Goal: Contribute content: Add original content to the website for others to see

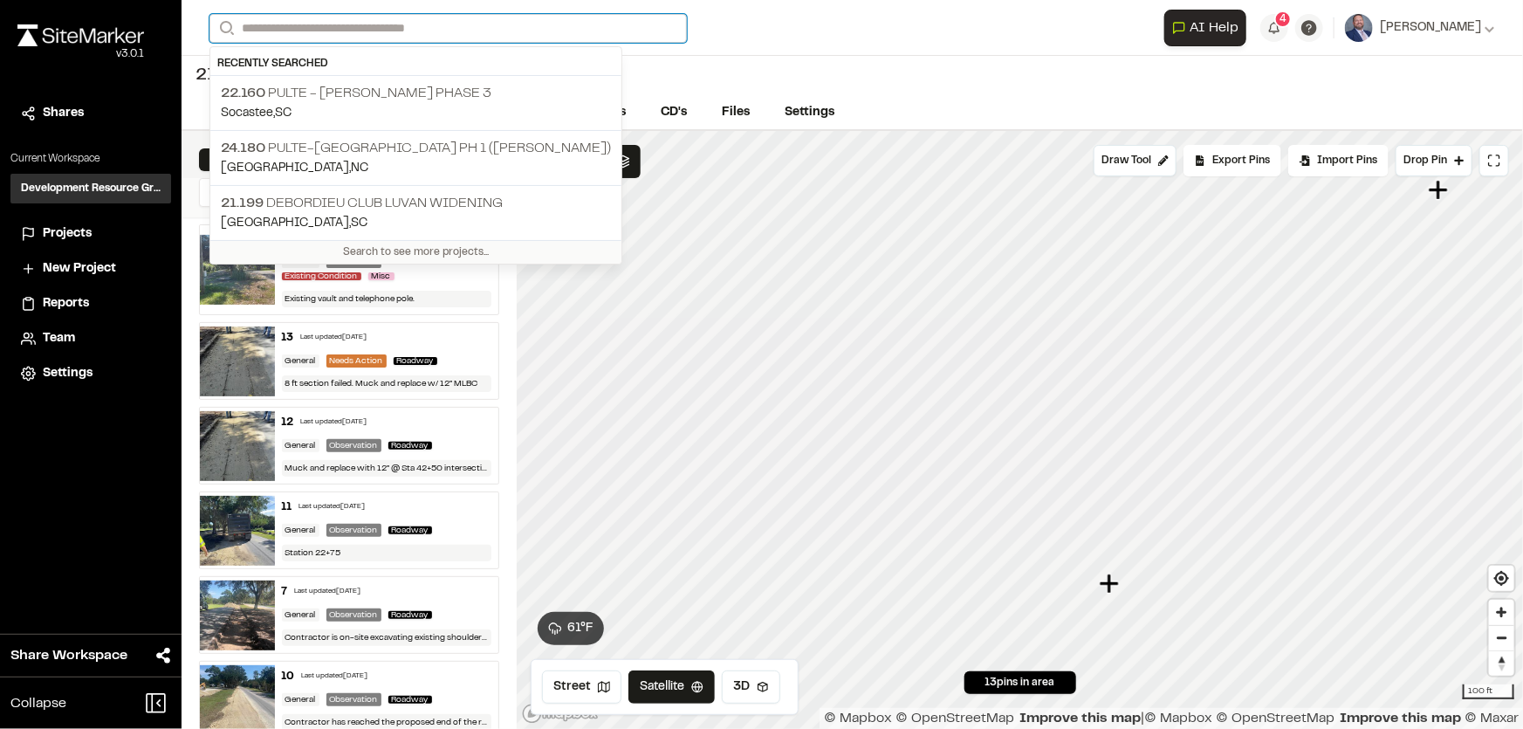
click at [311, 17] on input "Search" at bounding box center [447, 28] width 477 height 29
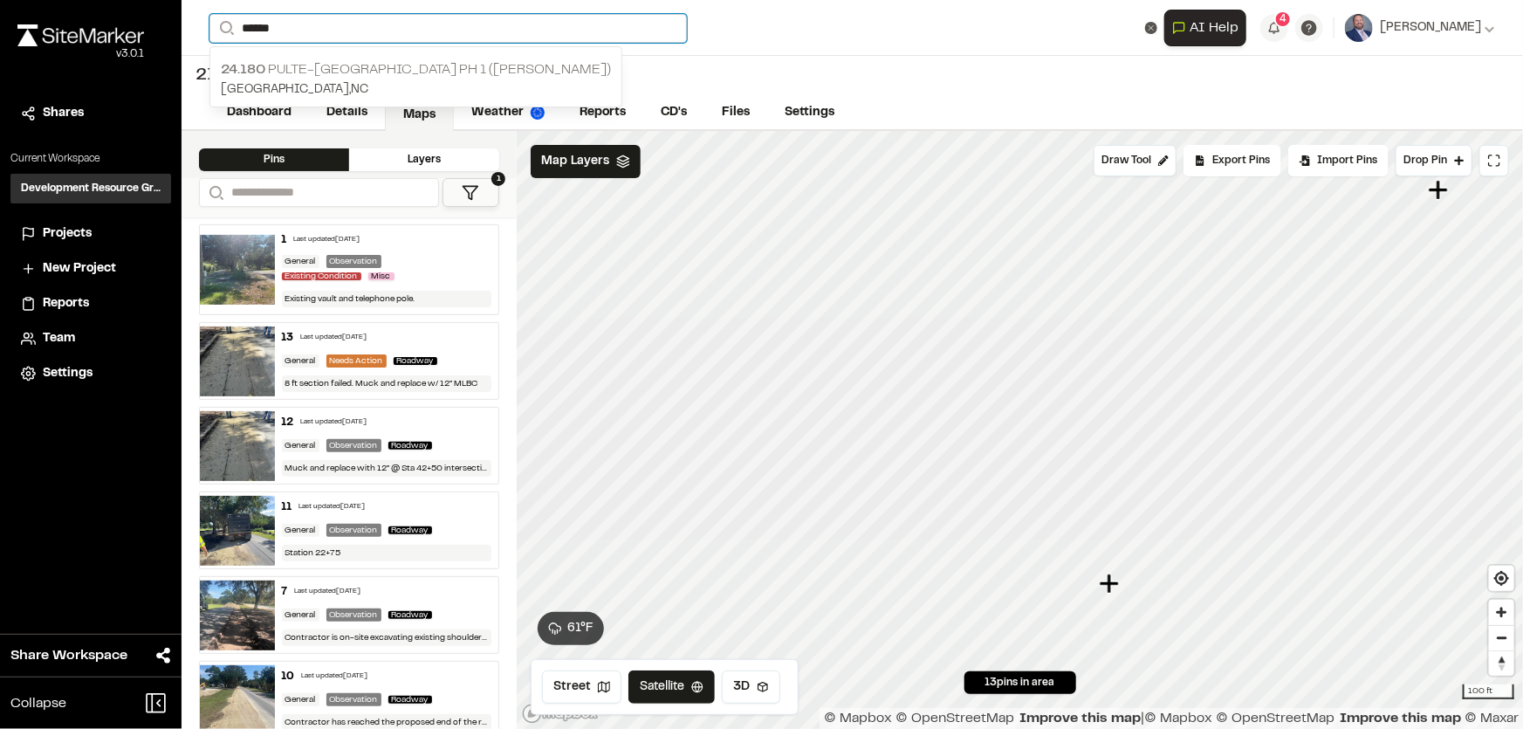
type input "******"
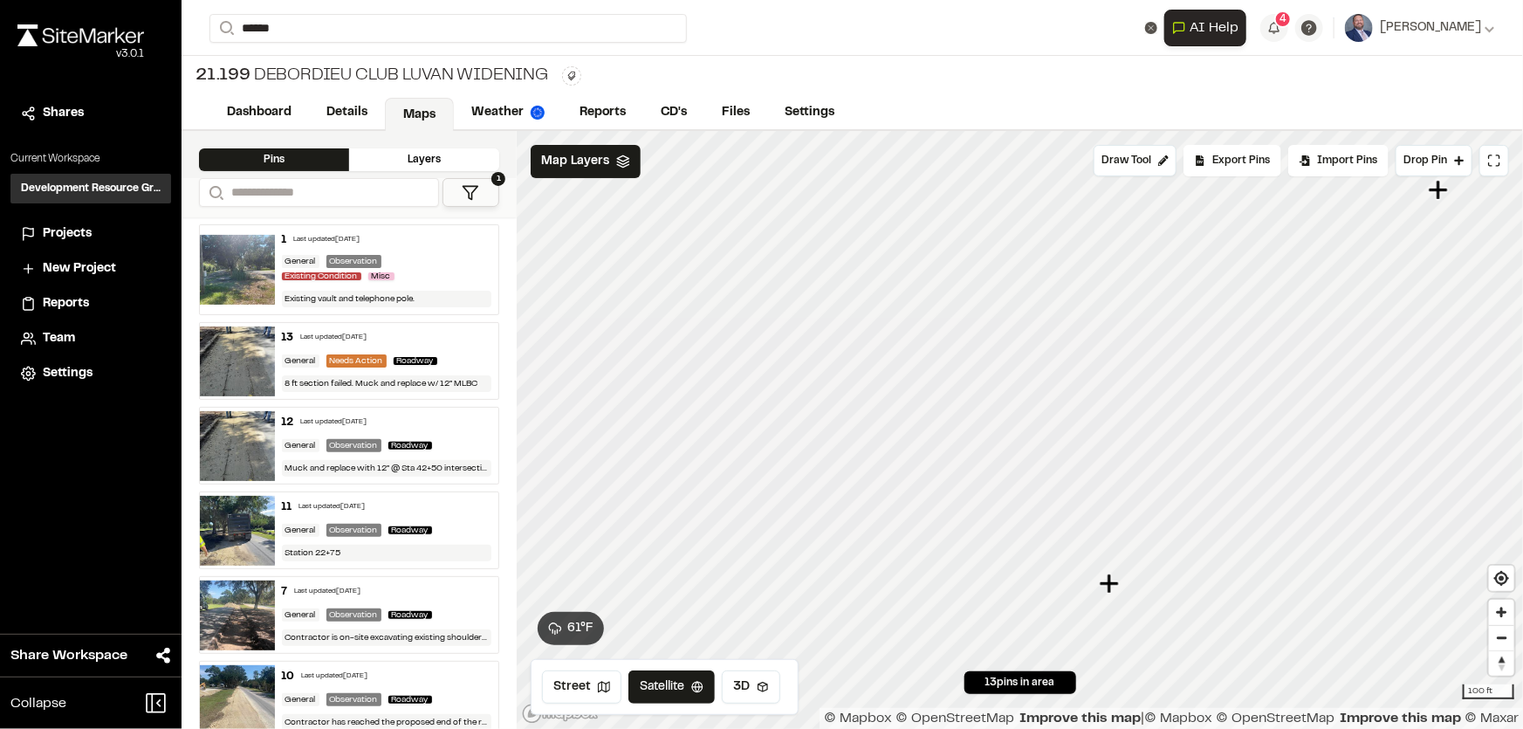
click at [306, 62] on p "24.180 Pulte-Marshwood Landing Ph 1 (McMullen)" at bounding box center [416, 69] width 390 height 21
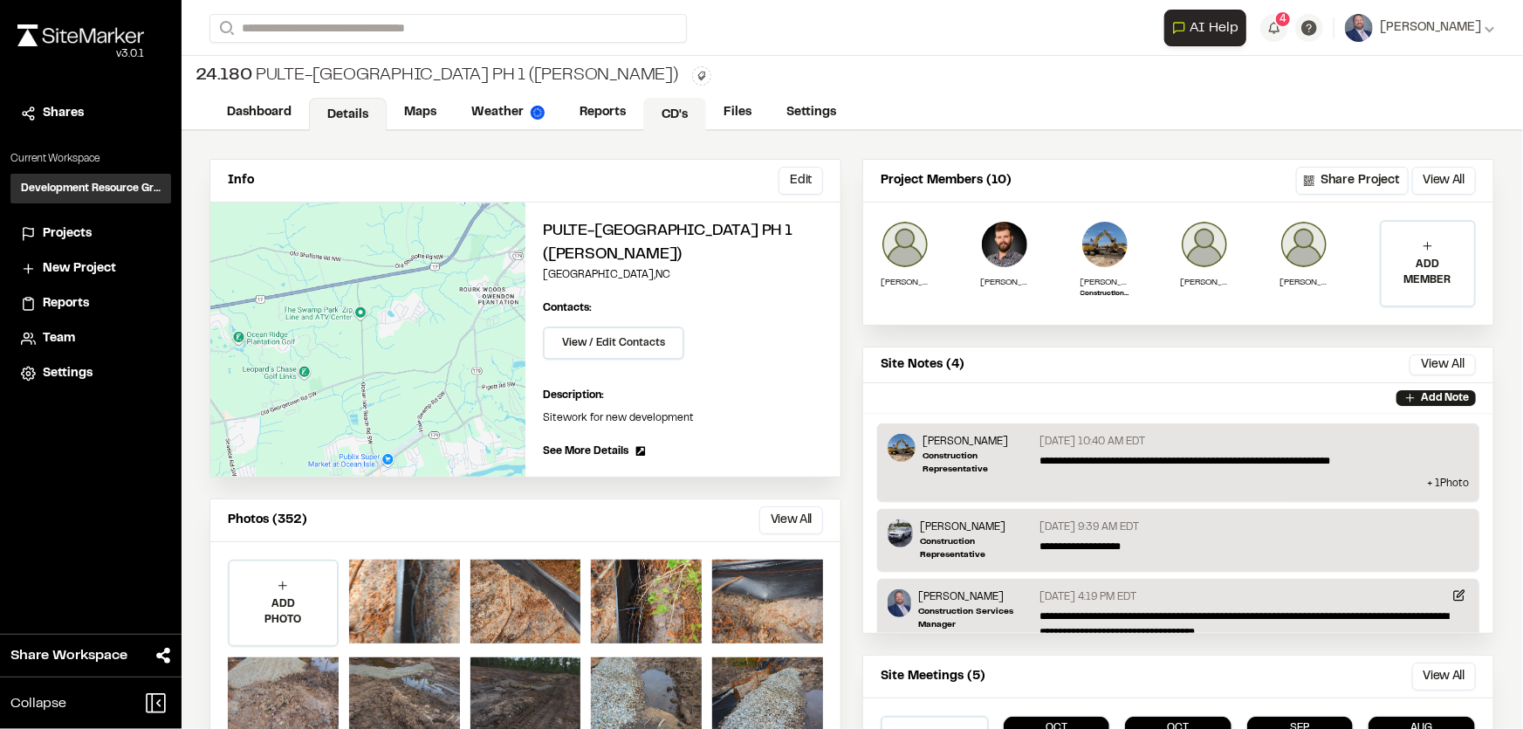
click at [668, 110] on link "CD's" at bounding box center [674, 114] width 63 height 33
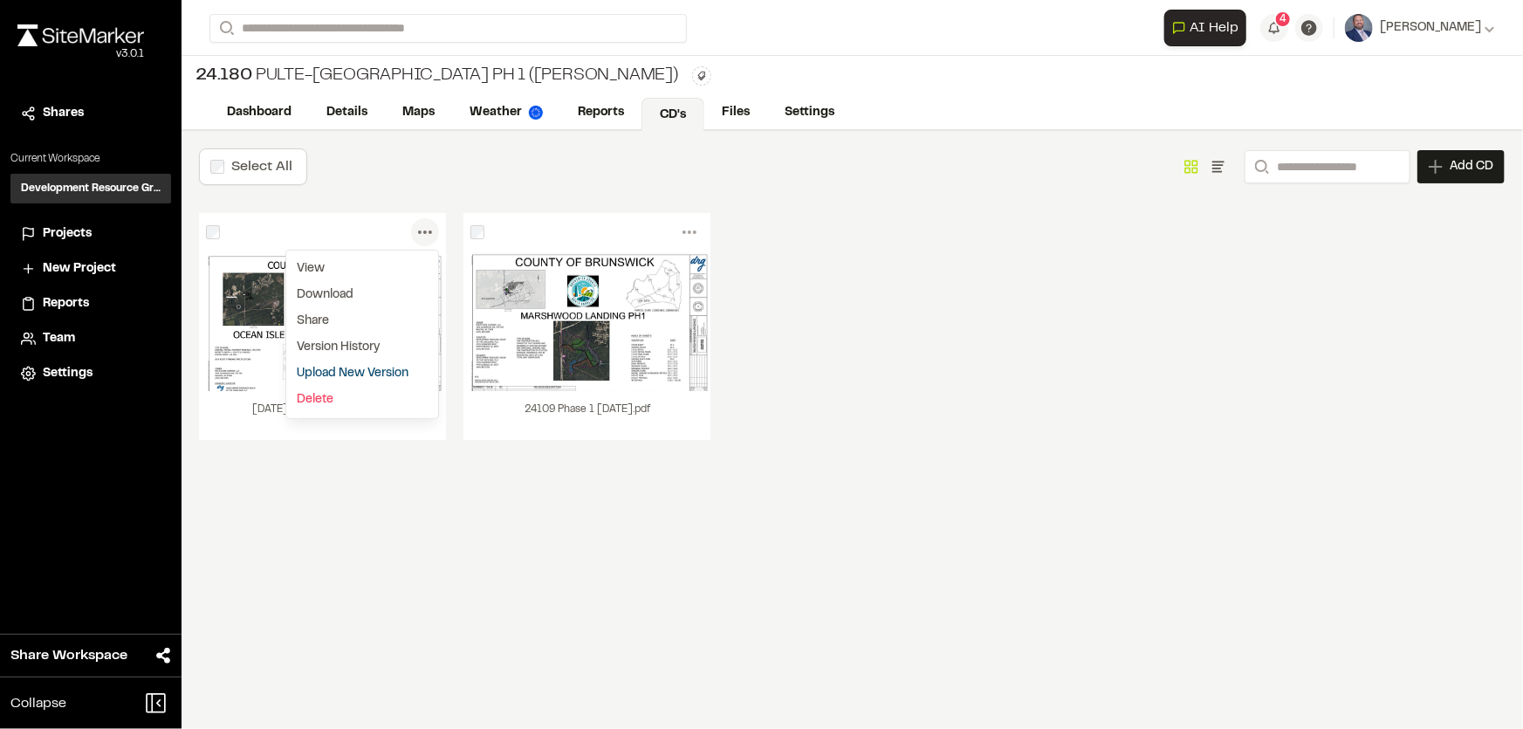
click at [423, 235] on icon at bounding box center [425, 232] width 28 height 28
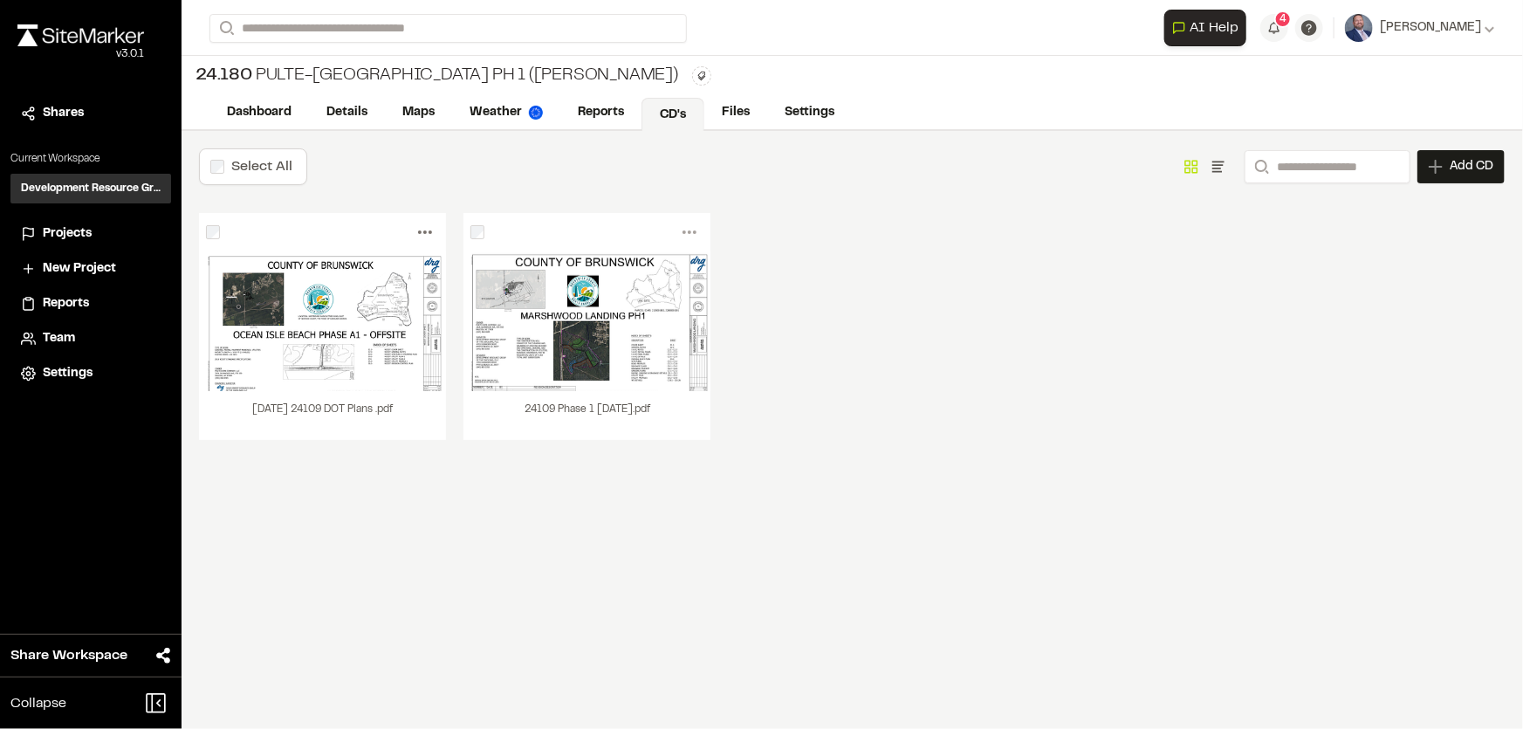
click at [430, 227] on icon at bounding box center [425, 232] width 28 height 28
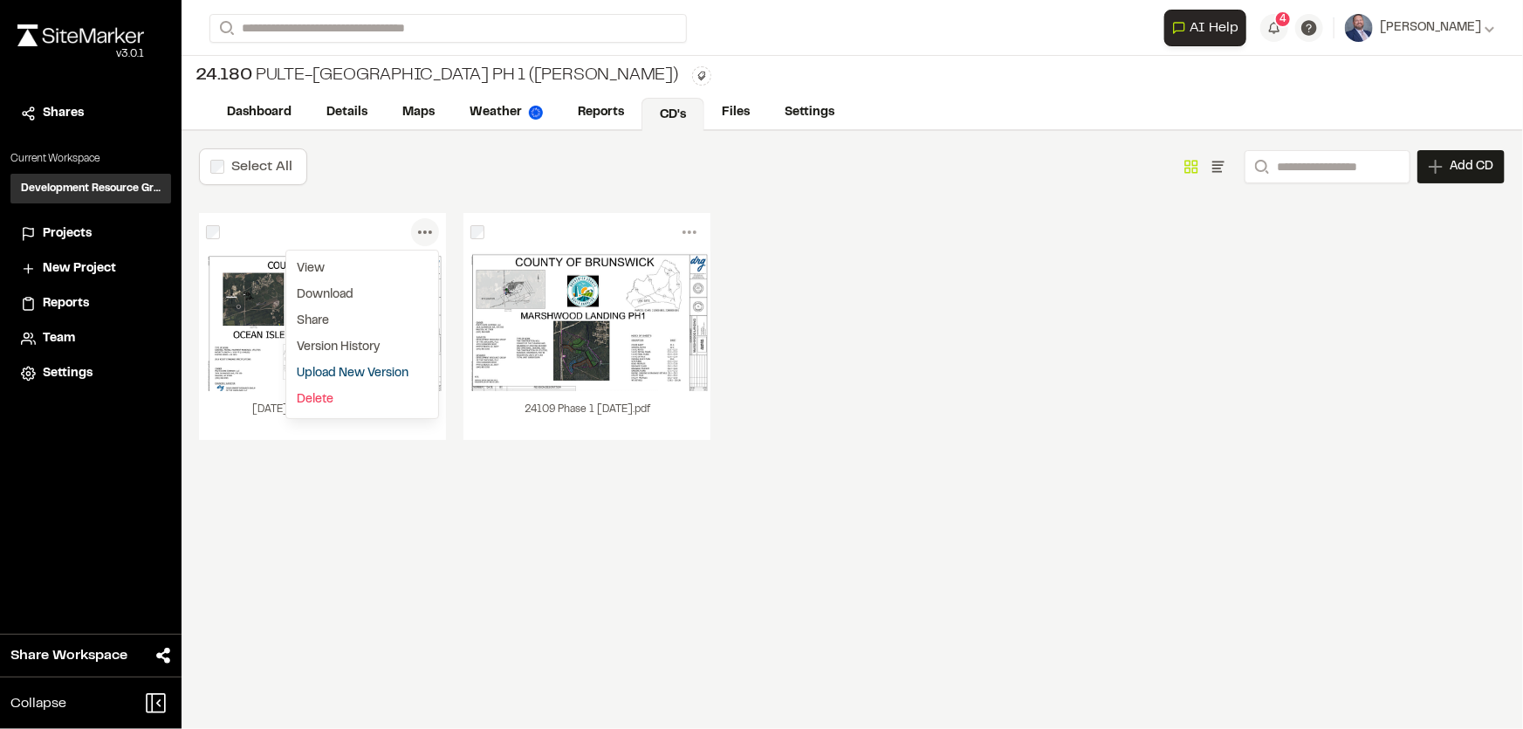
click at [340, 363] on link "Upload New Version" at bounding box center [362, 373] width 152 height 26
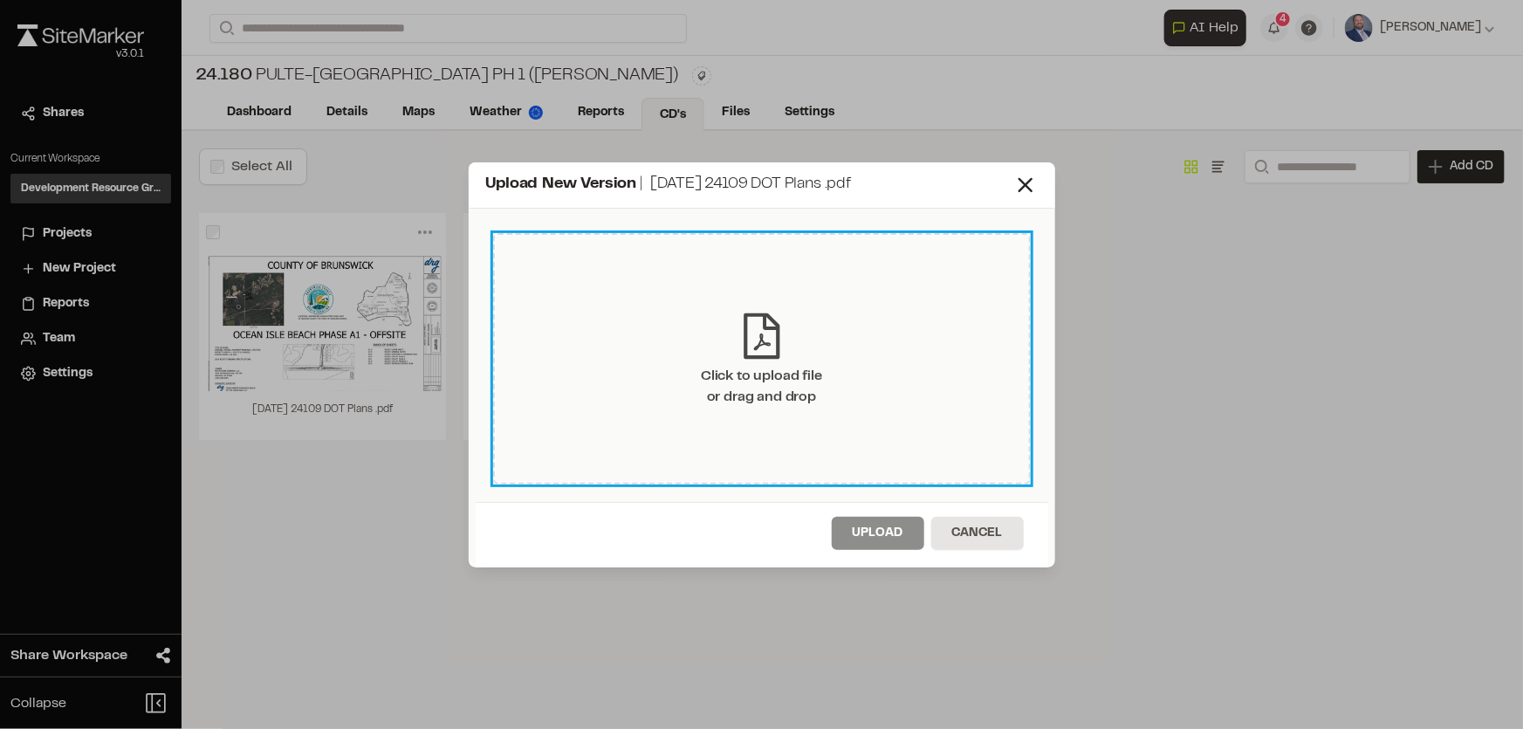
click at [779, 393] on div "Click to upload file or drag and drop" at bounding box center [761, 387] width 121 height 42
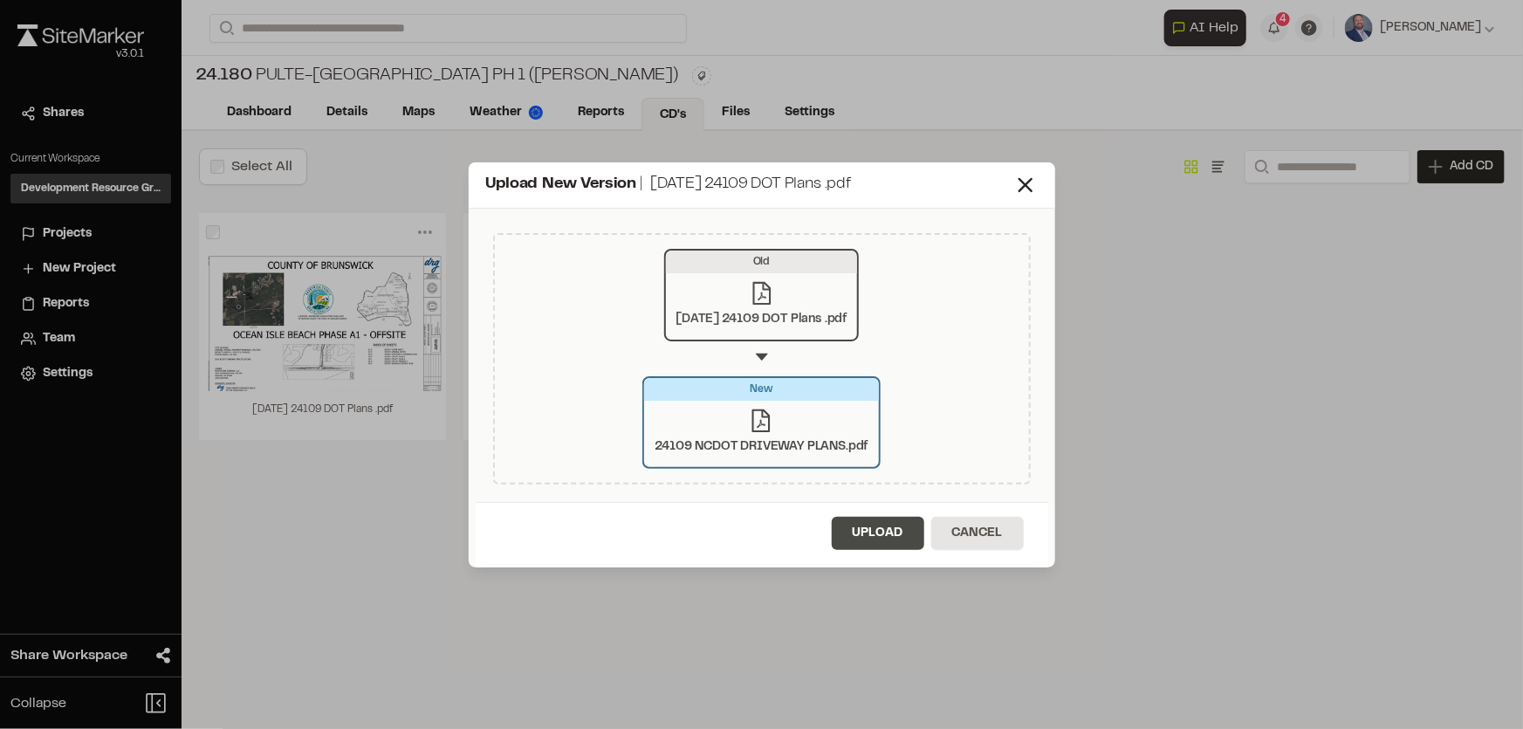
click at [890, 520] on button "Upload" at bounding box center [878, 533] width 92 height 33
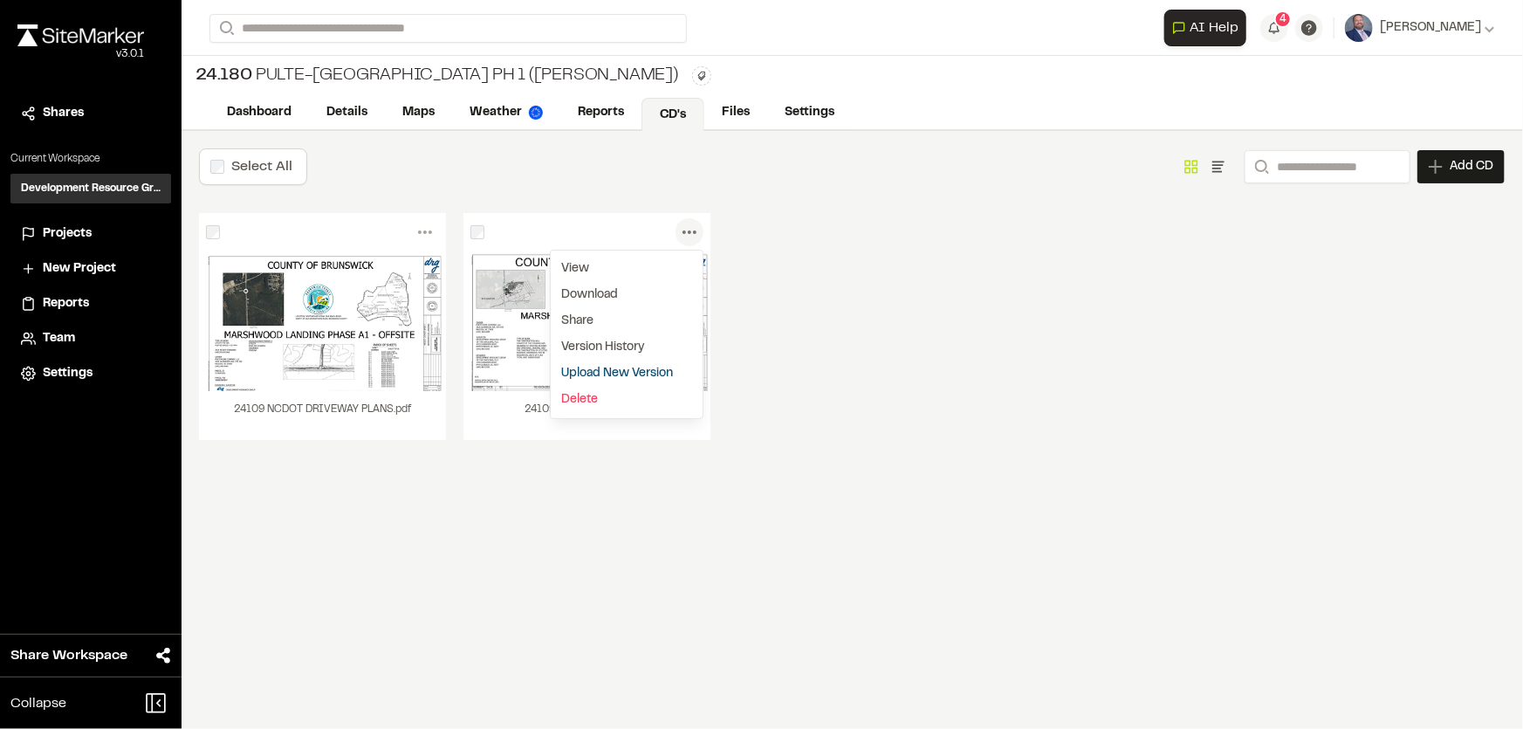
click at [608, 374] on link "Upload New Version" at bounding box center [627, 373] width 152 height 26
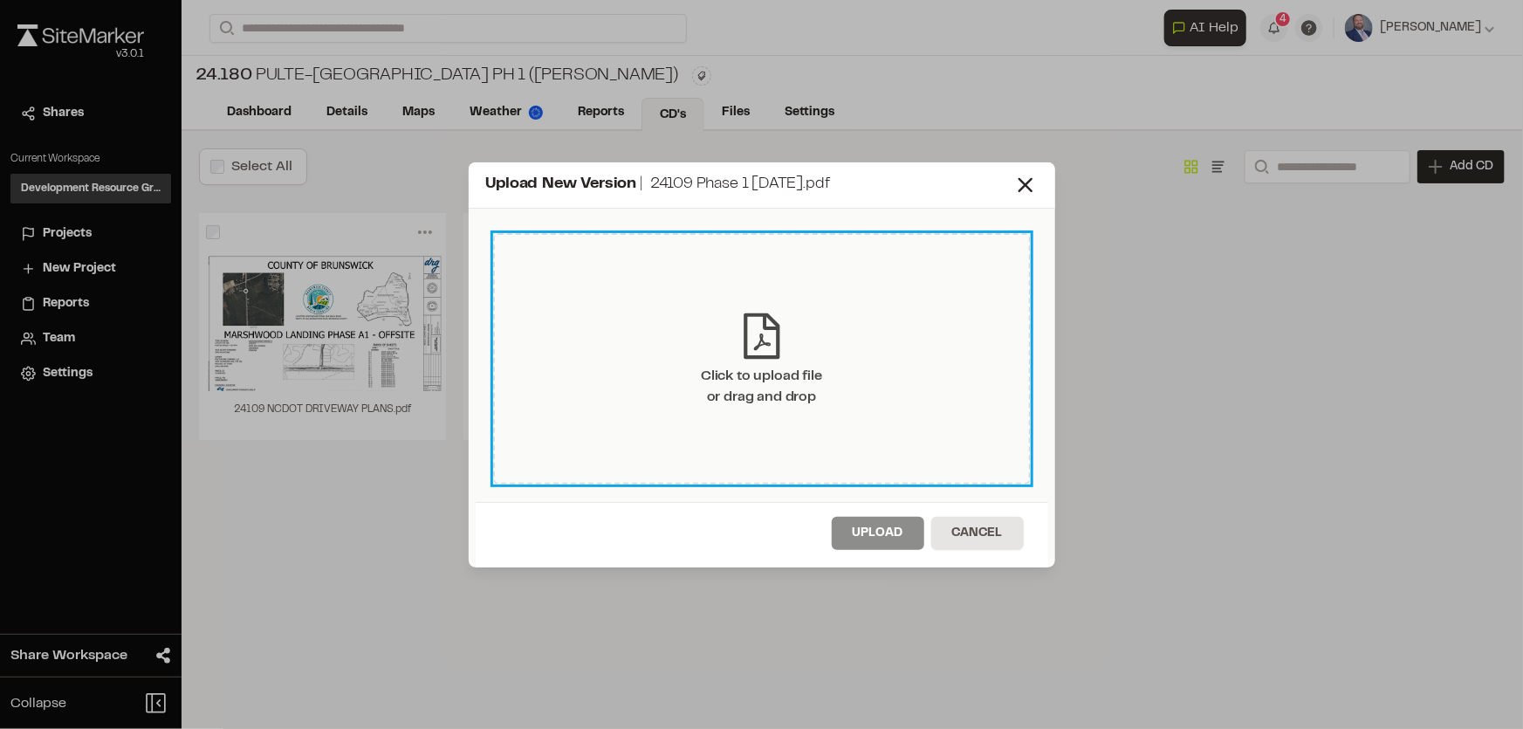
click at [721, 377] on div "Click to upload file or drag and drop" at bounding box center [761, 387] width 121 height 42
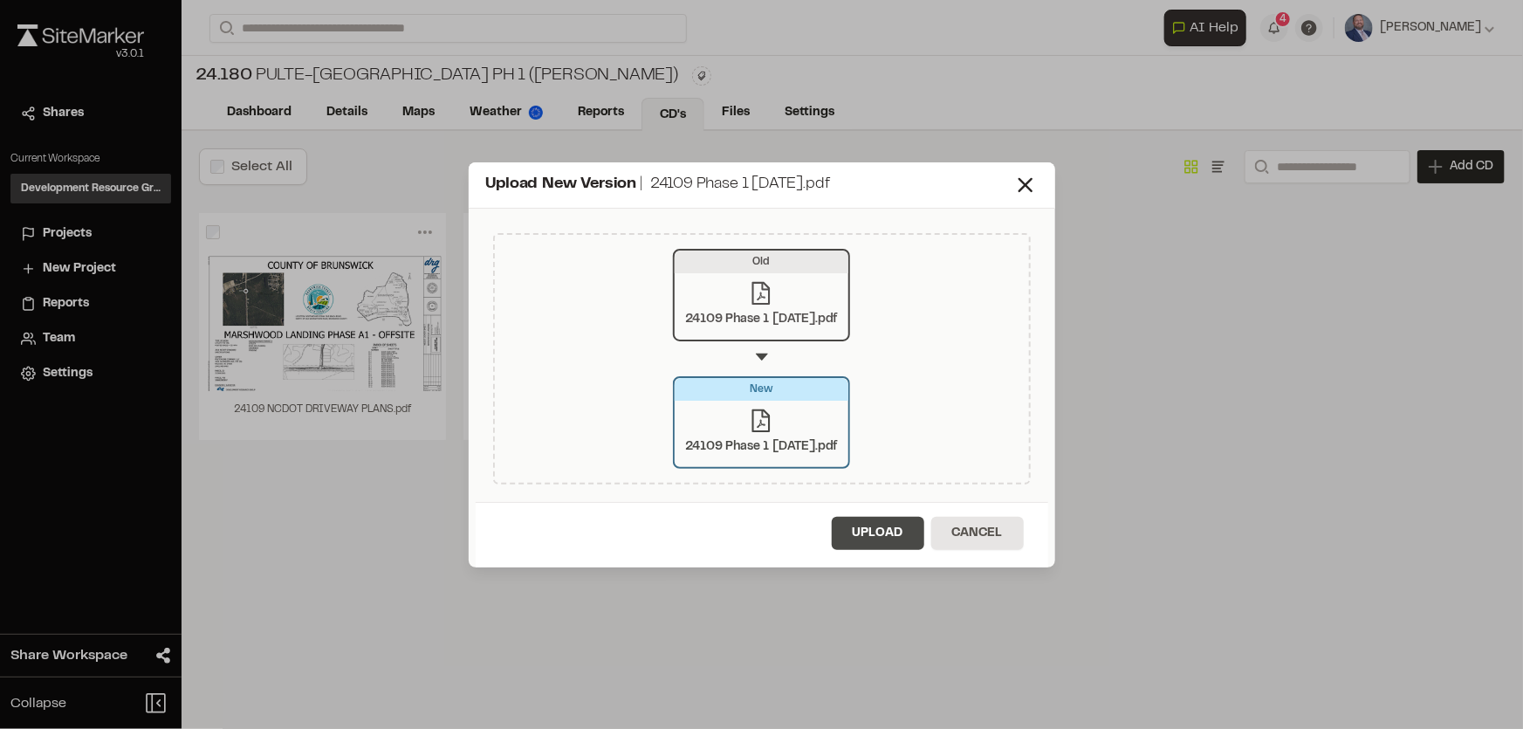
click at [877, 522] on button "Upload" at bounding box center [878, 533] width 92 height 33
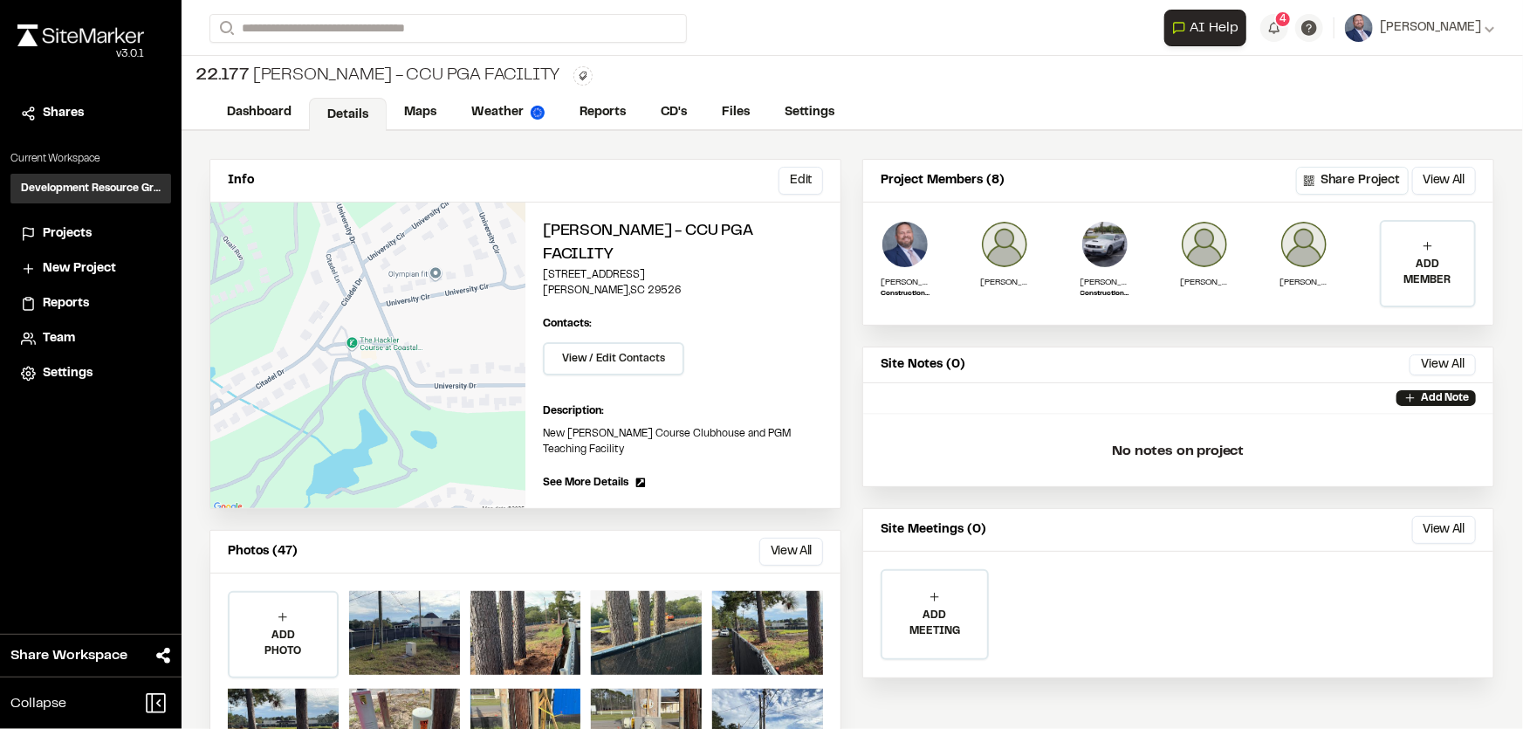
scroll to position [64, 0]
